Goal: Task Accomplishment & Management: Complete application form

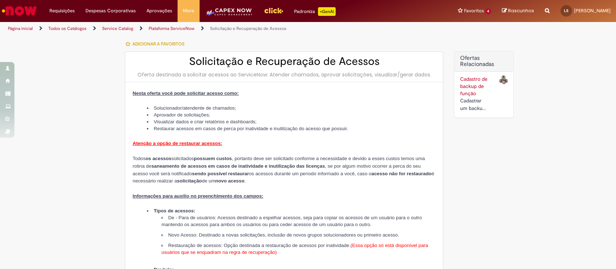
type input "********"
type input "**********"
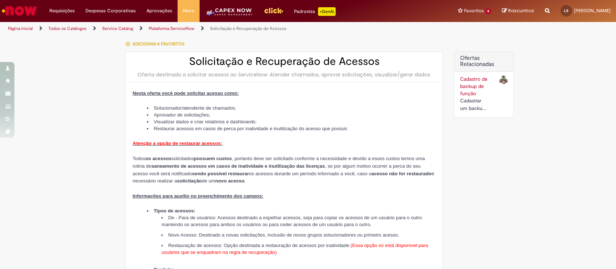
type input "****"
type input "**********"
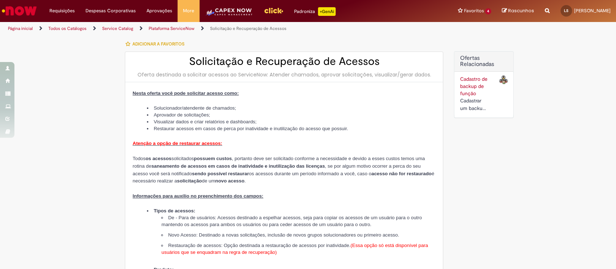
type input "**********"
drag, startPoint x: 138, startPoint y: 73, endPoint x: 423, endPoint y: 75, distance: 284.9
click at [423, 75] on div "Oferta destinada a solicitar acessos ao ServiceNow: Atender chamados, aprovar s…" at bounding box center [283, 74] width 303 height 7
click at [197, 116] on li "Aprovador de solicitações;" at bounding box center [291, 114] width 289 height 7
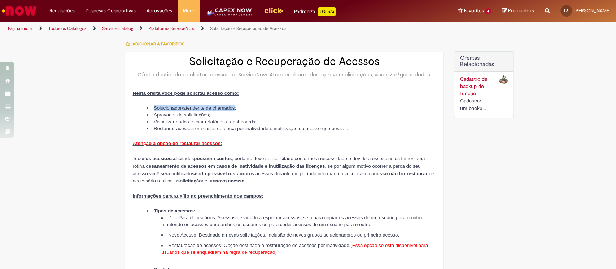
drag, startPoint x: 151, startPoint y: 106, endPoint x: 240, endPoint y: 106, distance: 89.1
click at [240, 106] on li "Solucionador/atendente de chamados;" at bounding box center [291, 108] width 289 height 7
click at [213, 116] on li "Aprovador de solicitações;" at bounding box center [291, 114] width 289 height 7
drag, startPoint x: 218, startPoint y: 113, endPoint x: 138, endPoint y: 113, distance: 79.3
click at [133, 113] on ul "Solucionador/atendente de chamados; Aprovador de solicitações; Visualizar dados…" at bounding box center [283, 118] width 303 height 27
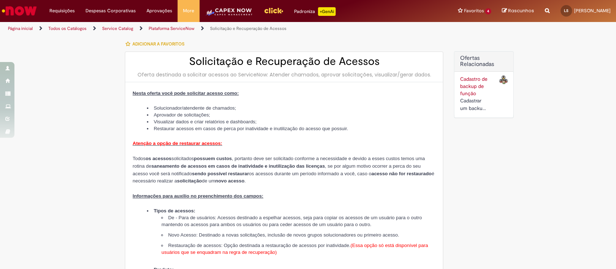
click at [199, 119] on li "Visualizar dados e criar relatórios e dashboards;" at bounding box center [291, 121] width 289 height 7
click at [184, 123] on li "Visualizar dados e criar relatórios e dashboards;" at bounding box center [291, 121] width 289 height 7
click at [173, 128] on li "Restaurar acessos em casos de perca por inatividade e inutilização do acesso qu…" at bounding box center [291, 128] width 289 height 7
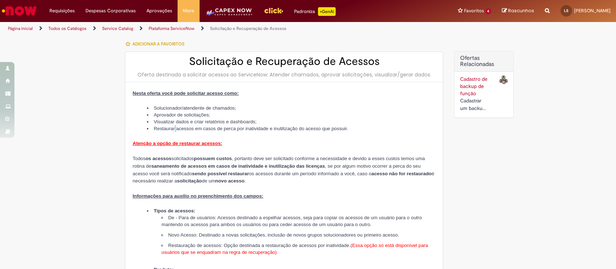
click at [173, 128] on li "Restaurar acessos em casos de perca por inatividade e inutilização do acesso qu…" at bounding box center [291, 128] width 289 height 7
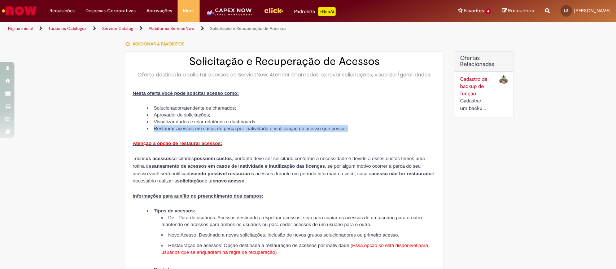
click at [173, 128] on li "Restaurar acessos em casos de perca por inatividade e inutilização do acesso qu…" at bounding box center [291, 128] width 289 height 7
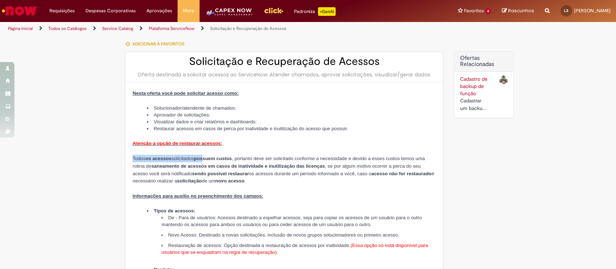
drag, startPoint x: 129, startPoint y: 158, endPoint x: 211, endPoint y: 158, distance: 82.2
click at [211, 158] on span "Todos os acessos solicitados possuem custos , portanto deve ser solicitado conf…" at bounding box center [282, 170] width 301 height 28
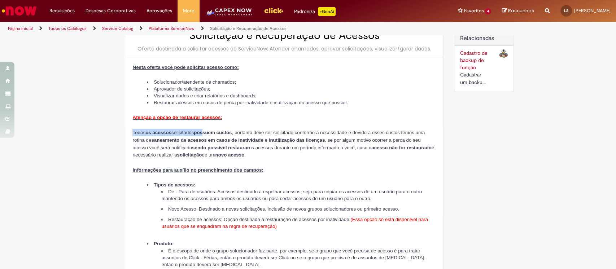
scroll to position [48, 0]
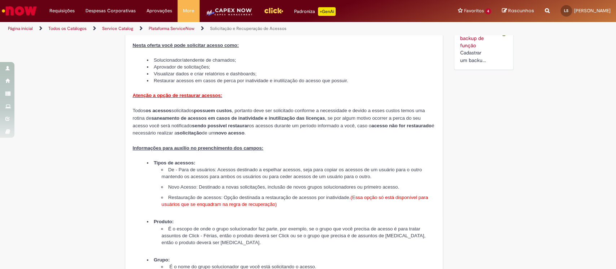
drag, startPoint x: 169, startPoint y: 112, endPoint x: 192, endPoint y: 111, distance: 23.1
click at [192, 111] on span "Todos os acessos solicitados possuem custos , portanto deve ser solicitado conf…" at bounding box center [282, 122] width 301 height 28
click at [206, 109] on strong "possuem custos" at bounding box center [213, 110] width 38 height 5
drag, startPoint x: 135, startPoint y: 118, endPoint x: 179, endPoint y: 118, distance: 44.4
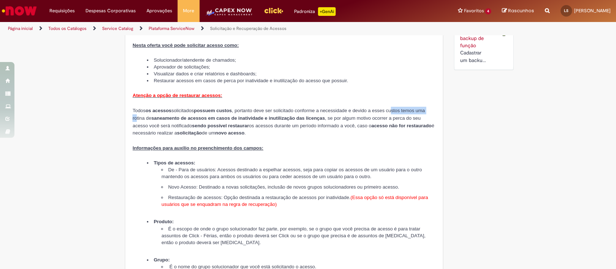
click at [179, 118] on span "Todos os acessos solicitados possuem custos , portanto deve ser solicitado conf…" at bounding box center [282, 122] width 301 height 28
click at [175, 128] on span "Todos os acessos solicitados possuem custos , portanto deve ser solicitado conf…" at bounding box center [282, 122] width 301 height 28
drag, startPoint x: 164, startPoint y: 125, endPoint x: 178, endPoint y: 123, distance: 14.6
click at [178, 123] on span "Todos os acessos solicitados possuem custos , portanto deve ser solicitado conf…" at bounding box center [282, 122] width 301 height 28
drag, startPoint x: 210, startPoint y: 124, endPoint x: 246, endPoint y: 124, distance: 36.1
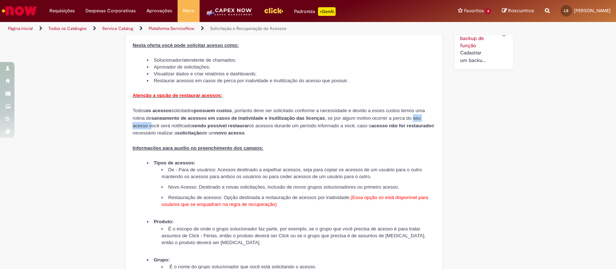
click at [244, 124] on span "Todos os acessos solicitados possuem custos , portanto deve ser solicitado conf…" at bounding box center [282, 122] width 301 height 28
click at [257, 124] on span "Todos os acessos solicitados possuem custos , portanto deve ser solicitado conf…" at bounding box center [282, 122] width 301 height 28
click at [273, 124] on span "Todos os acessos solicitados possuem custos , portanto deve ser solicitado conf…" at bounding box center [282, 122] width 301 height 28
click at [162, 129] on span "Todos os acessos solicitados possuem custos , portanto deve ser solicitado conf…" at bounding box center [282, 122] width 301 height 28
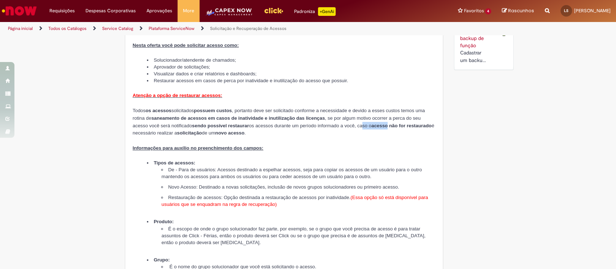
drag, startPoint x: 175, startPoint y: 131, endPoint x: 209, endPoint y: 132, distance: 33.9
click at [209, 132] on span "Todos os acessos solicitados possuem custos , portanto deve ser solicitado conf…" at bounding box center [282, 122] width 301 height 28
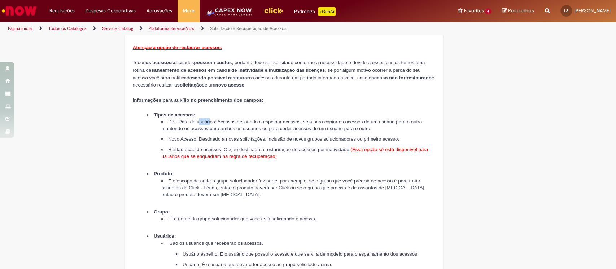
drag, startPoint x: 199, startPoint y: 121, endPoint x: 211, endPoint y: 119, distance: 11.7
click at [211, 119] on li "De - Para de usuários: Acessos destinado a espelhar acessos, seja para copiar o…" at bounding box center [298, 125] width 274 height 14
drag, startPoint x: 293, startPoint y: 97, endPoint x: 195, endPoint y: 100, distance: 98.1
click at [203, 97] on p "Informações para auxílio no preenchimento dos campos:" at bounding box center [283, 100] width 303 height 8
click at [173, 113] on strong "Tipos de acessos:" at bounding box center [174, 114] width 41 height 5
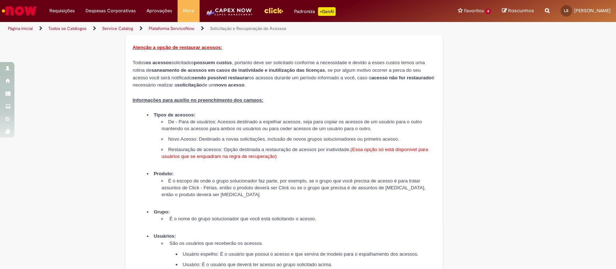
drag, startPoint x: 170, startPoint y: 124, endPoint x: 210, endPoint y: 125, distance: 40.0
click at [210, 125] on li "De - Para de usuários: Acessos destinado a espelhar acessos, seja para copiar o…" at bounding box center [298, 125] width 274 height 14
click at [224, 123] on li "De - Para de usuários: Acessos destinado a espelhar acessos, seja para copiar o…" at bounding box center [298, 125] width 274 height 14
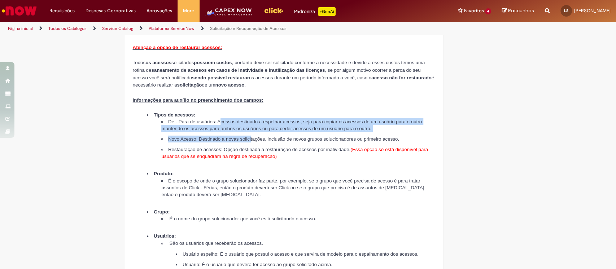
drag, startPoint x: 224, startPoint y: 122, endPoint x: 257, endPoint y: 132, distance: 34.0
click at [257, 132] on div "Nesta oferta você pode solicitar acesso como: Solucionador/atendente de chamado…" at bounding box center [283, 131] width 303 height 274
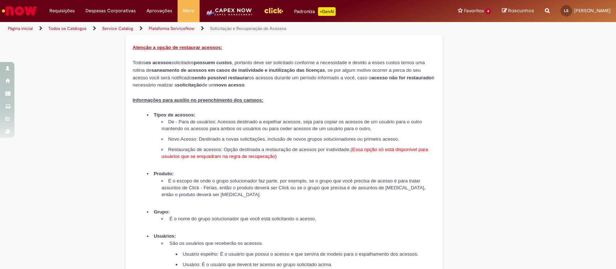
click at [279, 140] on li "Novo Acesso: Destinado a novas solicitações, inclusão de novos grupos soluciona…" at bounding box center [298, 139] width 274 height 7
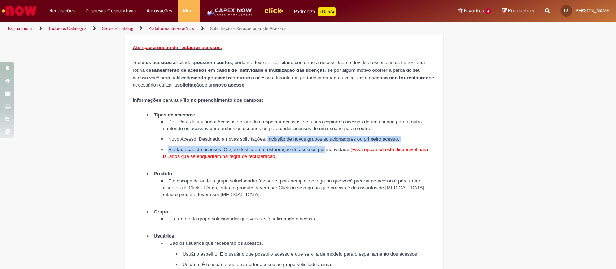
drag, startPoint x: 282, startPoint y: 140, endPoint x: 333, endPoint y: 142, distance: 51.3
click at [333, 142] on div "Nesta oferta você pode solicitar acesso como: Solucionador/atendente de chamado…" at bounding box center [283, 131] width 303 height 274
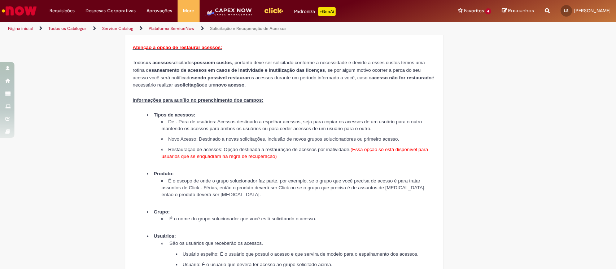
click at [188, 139] on li "Novo Acesso: Destinado a novas solicitações, inclusão de novos grupos soluciona…" at bounding box center [298, 139] width 274 height 7
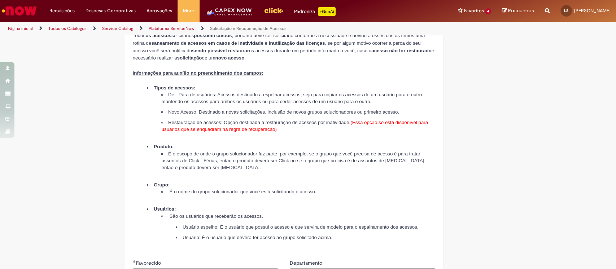
scroll to position [144, 0]
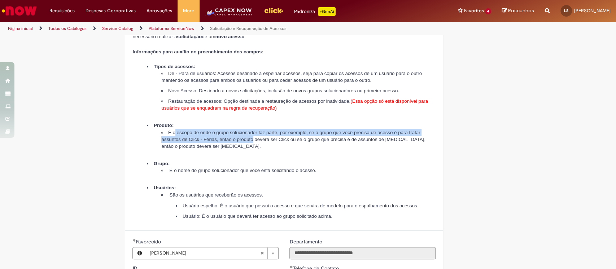
drag, startPoint x: 171, startPoint y: 131, endPoint x: 289, endPoint y: 139, distance: 117.9
click at [289, 139] on span "É o escopo de onde o grupo solucionador faz parte, por exemplo, se o grupo que …" at bounding box center [293, 139] width 264 height 19
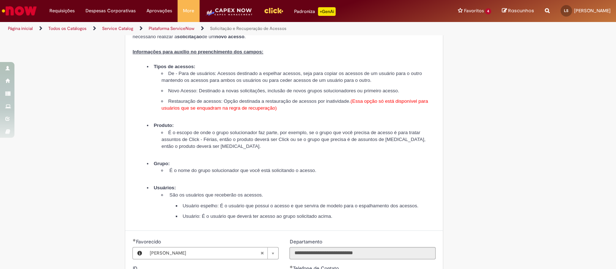
click at [278, 149] on li "É o escopo de onde o grupo solucionador faz parte, por exemplo, se o grupo que …" at bounding box center [298, 142] width 274 height 27
drag, startPoint x: 238, startPoint y: 141, endPoint x: 251, endPoint y: 138, distance: 13.6
click at [251, 138] on span "É o escopo de onde o grupo solucionador faz parte, por exemplo, se o grupo que …" at bounding box center [293, 139] width 264 height 19
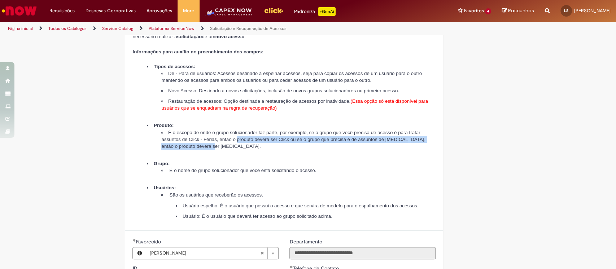
drag, startPoint x: 270, startPoint y: 138, endPoint x: 328, endPoint y: 149, distance: 58.8
click at [328, 149] on li "É o escopo de onde o grupo solucionador faz parte, por exemplo, se o grupo que …" at bounding box center [298, 142] width 274 height 27
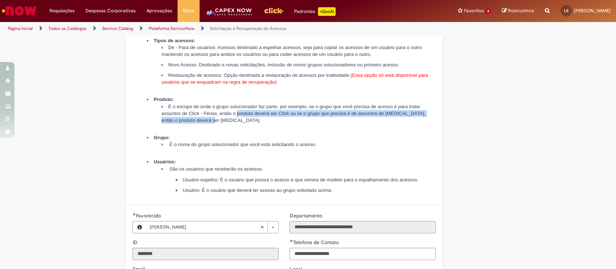
scroll to position [192, 0]
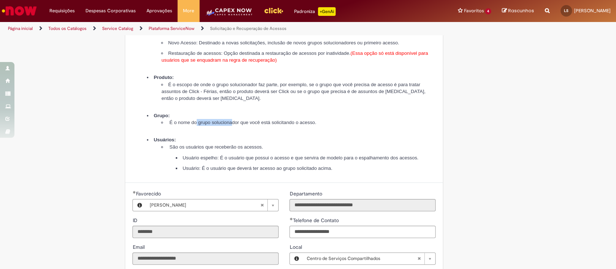
drag, startPoint x: 196, startPoint y: 125, endPoint x: 237, endPoint y: 120, distance: 40.7
click at [237, 120] on span "É o nome do grupo solucionador que você está solicitando o acesso." at bounding box center [242, 122] width 147 height 5
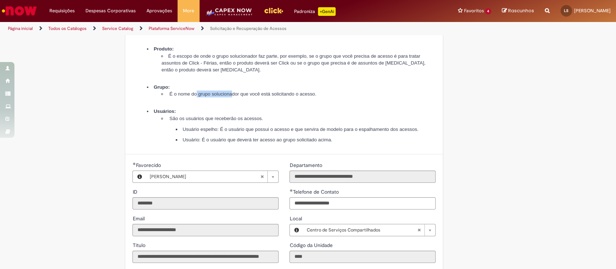
scroll to position [240, 0]
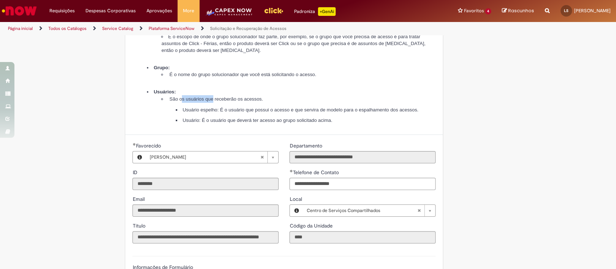
drag, startPoint x: 180, startPoint y: 101, endPoint x: 214, endPoint y: 97, distance: 34.5
click at [214, 97] on li "São os usuários que receberão os acessos." at bounding box center [298, 99] width 274 height 8
drag, startPoint x: 218, startPoint y: 112, endPoint x: 223, endPoint y: 111, distance: 4.7
click at [223, 111] on li "Usuário espelho: É o usuário que possui o acesso e que servira de modelo para o…" at bounding box center [306, 109] width 260 height 7
click at [234, 108] on li "Usuário espelho: É o usuário que possui o acesso e que servira de modelo para o…" at bounding box center [306, 109] width 260 height 7
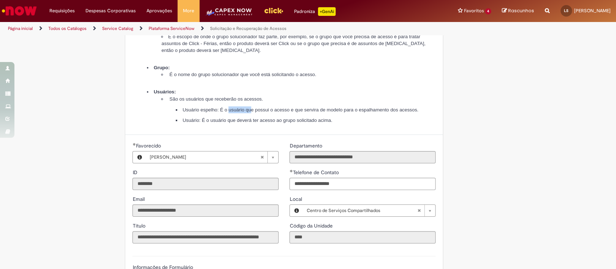
drag, startPoint x: 232, startPoint y: 112, endPoint x: 254, endPoint y: 111, distance: 22.7
click at [254, 111] on li "Usuário espelho: É o usuário que possui o acesso e que servira de modelo para o…" at bounding box center [306, 109] width 260 height 7
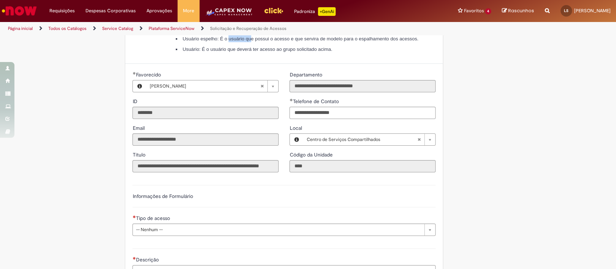
scroll to position [415, 0]
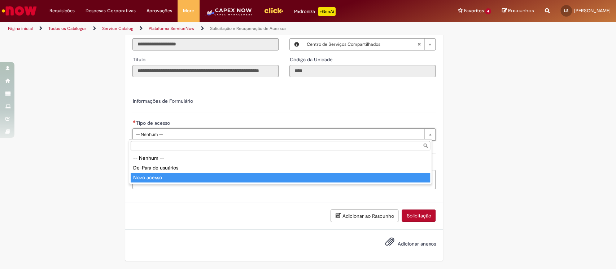
type input "**********"
select select "**********"
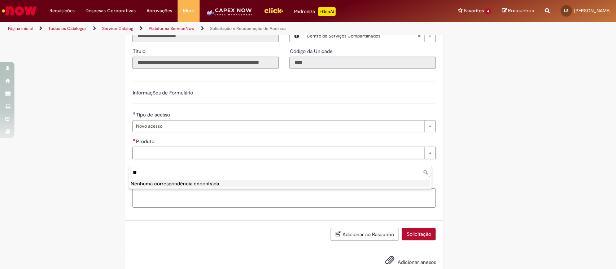
type input "*"
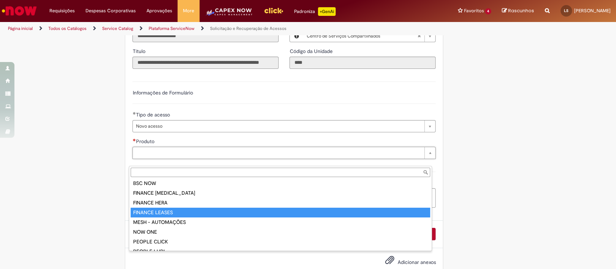
scroll to position [0, 0]
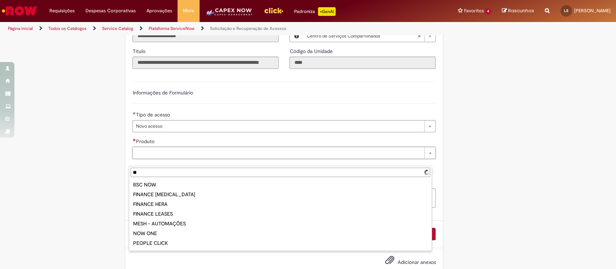
type input "***"
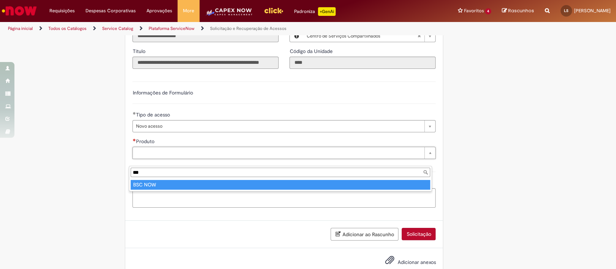
type input "*******"
type input "**********"
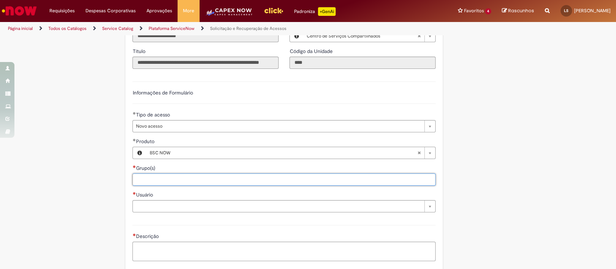
click at [167, 185] on input "Grupo(s)" at bounding box center [284, 179] width 302 height 11
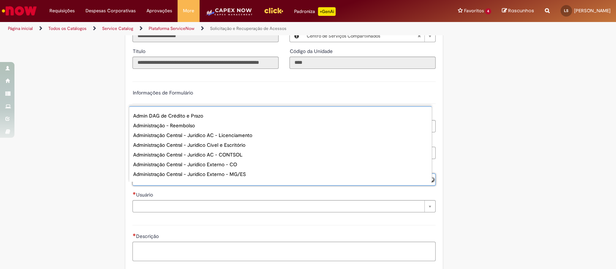
type input "********"
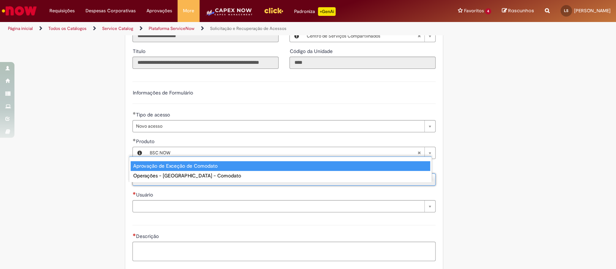
type input "**********"
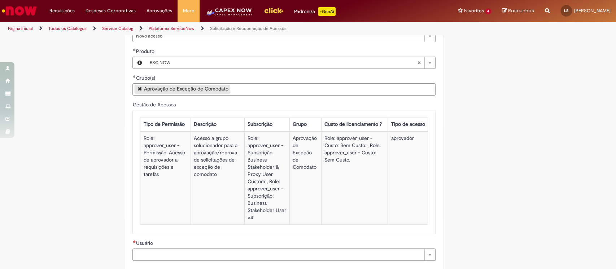
scroll to position [555, 0]
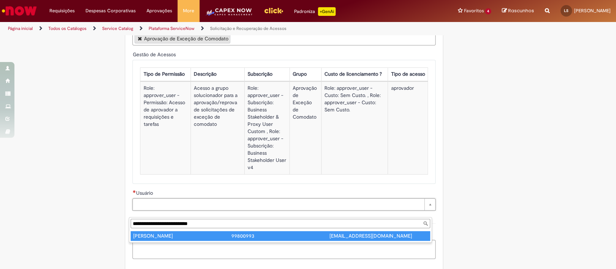
type input "**********"
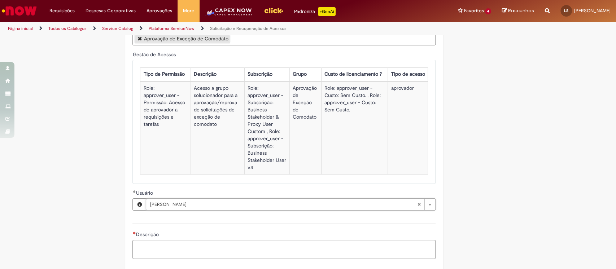
scroll to position [624, 0]
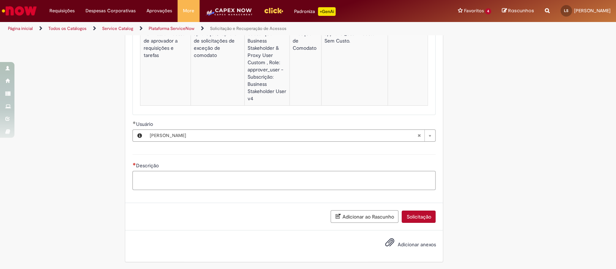
click at [153, 190] on textarea "Descrição" at bounding box center [283, 180] width 303 height 19
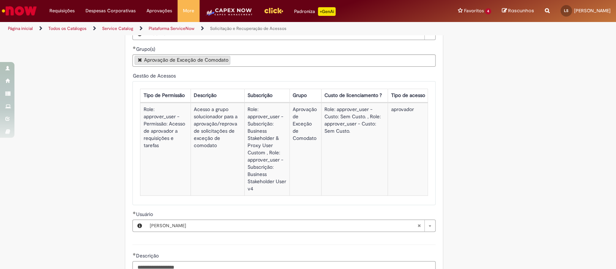
scroll to position [640, 0]
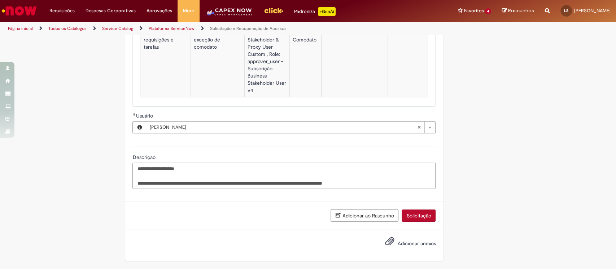
paste textarea "**********"
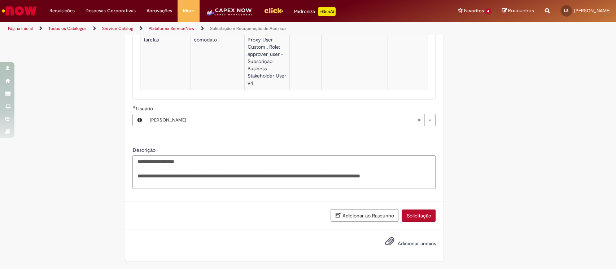
click at [396, 183] on textarea "**********" at bounding box center [283, 172] width 303 height 34
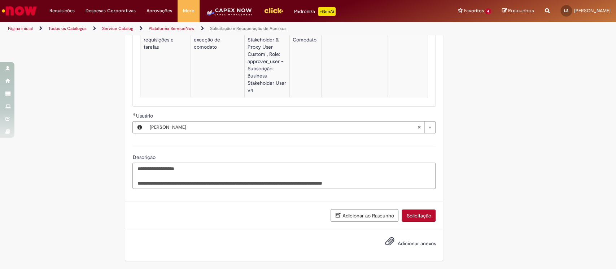
paste textarea "**********"
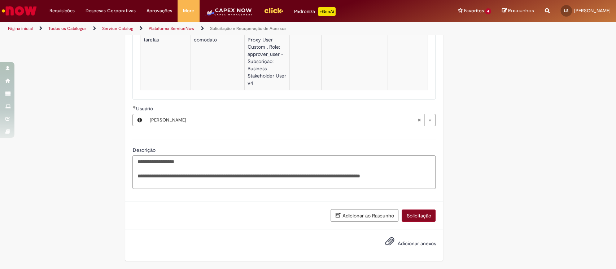
type textarea "**********"
click at [413, 215] on button "Solicitação" at bounding box center [418, 216] width 34 height 12
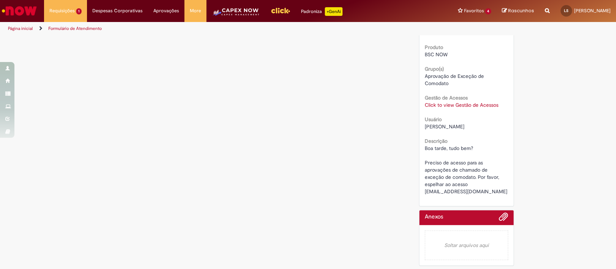
scroll to position [136, 0]
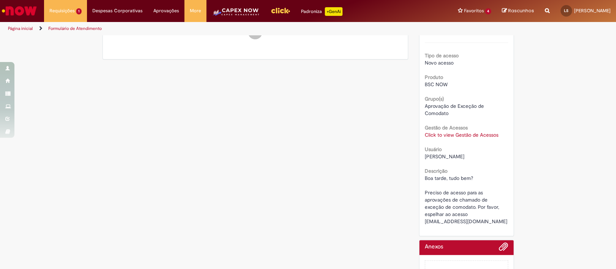
click at [432, 132] on link "Click to view Gestão de Acessos" at bounding box center [461, 135] width 74 height 6
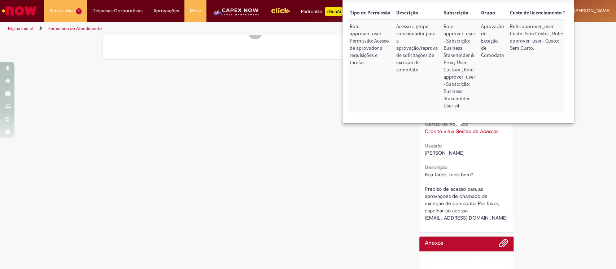
scroll to position [0, 0]
click at [302, 127] on div "Verificar Código de Barras Aguardando Aprovação Aguardando atendimento Solicita…" at bounding box center [308, 90] width 422 height 410
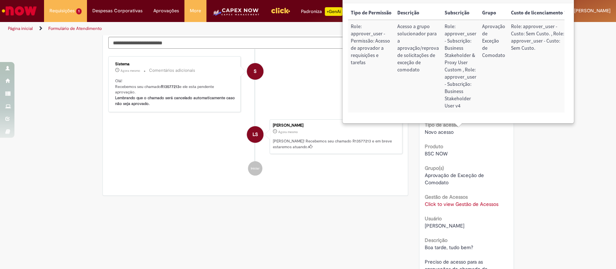
scroll to position [78, 0]
click at [298, 105] on li "S Sistema Agora mesmo Agora mesmo Comentários adicionais Olá! Recebemos seu cha…" at bounding box center [255, 84] width 294 height 56
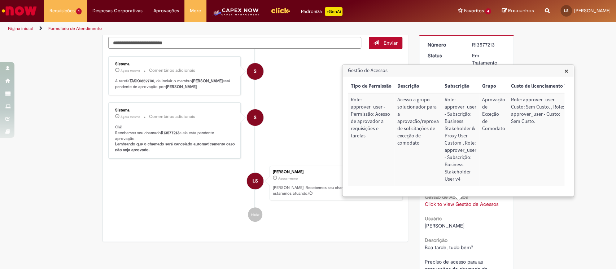
click at [567, 70] on span "×" at bounding box center [566, 71] width 4 height 10
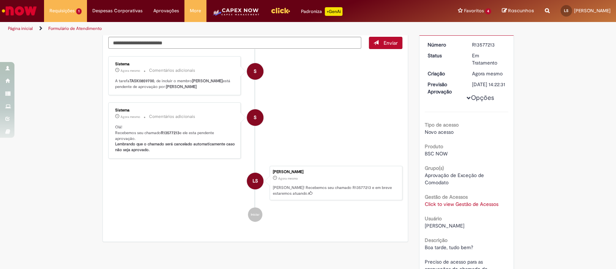
click at [195, 86] on b "[PERSON_NAME]" at bounding box center [181, 86] width 31 height 5
click at [292, 97] on ul "S Sistema Agora mesmo Agora mesmo Comentários adicionais A tarefa TASK0859700 ,…" at bounding box center [255, 139] width 294 height 180
